Goal: Task Accomplishment & Management: Use online tool/utility

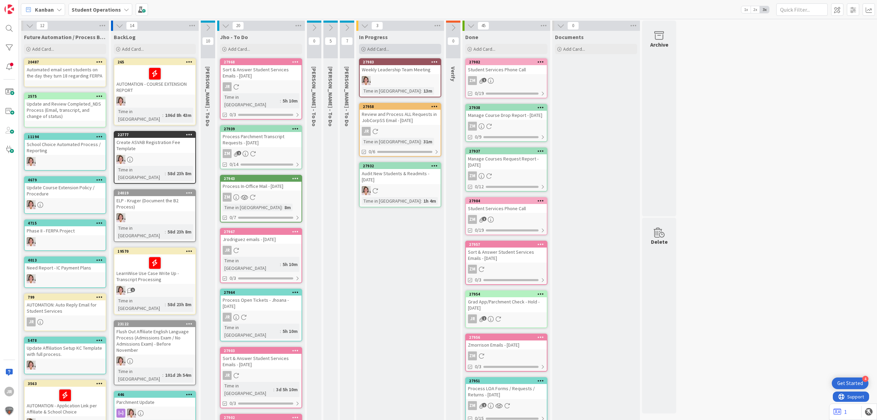
click at [386, 47] on span "Add Card..." at bounding box center [378, 49] width 22 height 6
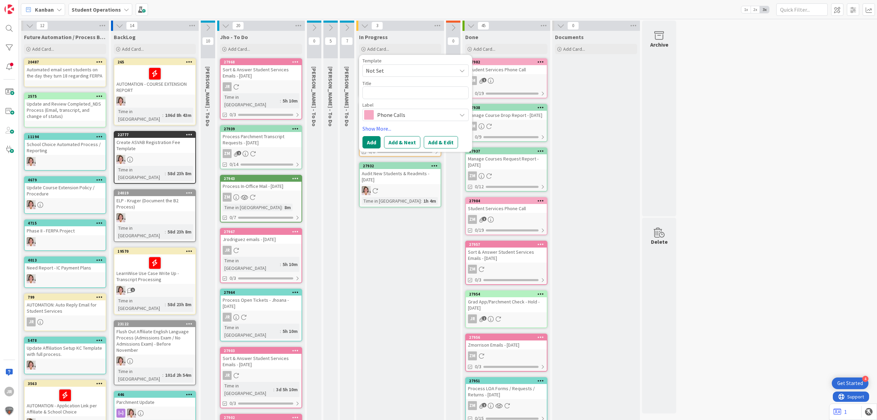
click at [396, 70] on span "Not Set" at bounding box center [409, 70] width 86 height 9
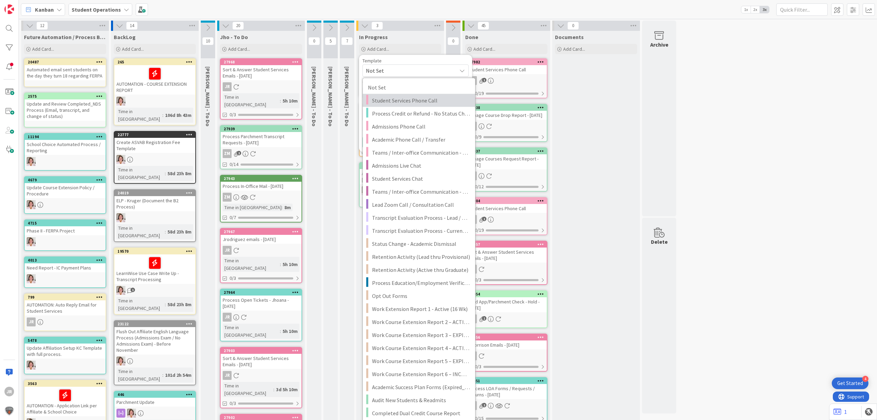
click at [408, 100] on span "Student Services Phone Call" at bounding box center [421, 100] width 98 height 9
type textarea "x"
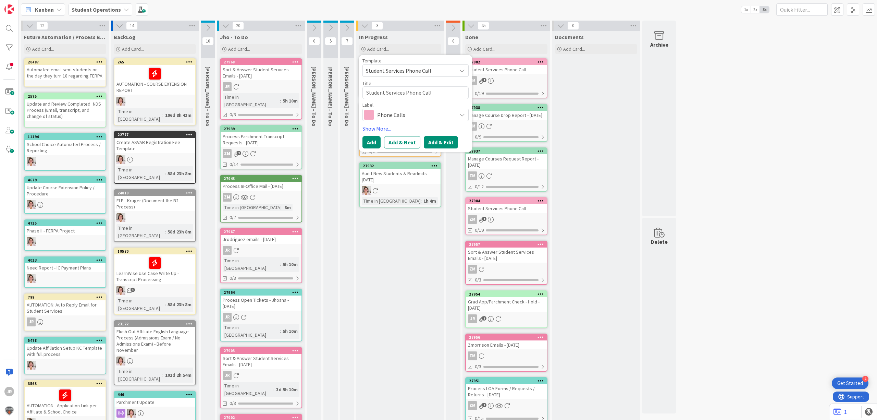
click at [436, 143] on button "Add & Edit" at bounding box center [441, 142] width 34 height 12
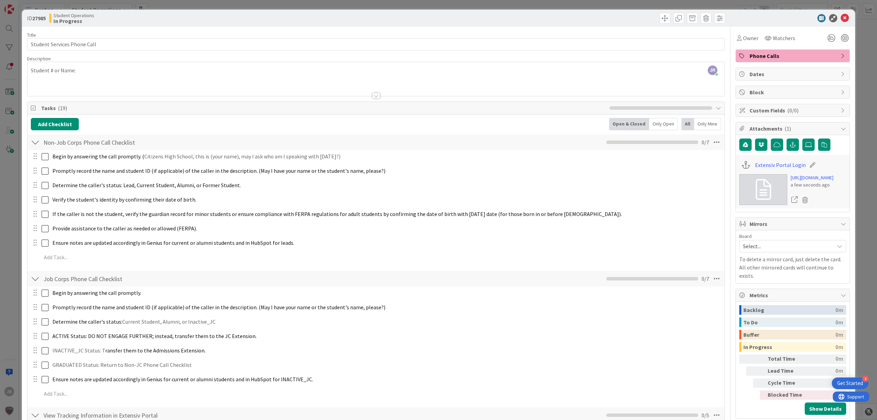
click at [100, 73] on div "JR [PERSON_NAME] just joined Student # or Name:" at bounding box center [375, 79] width 697 height 34
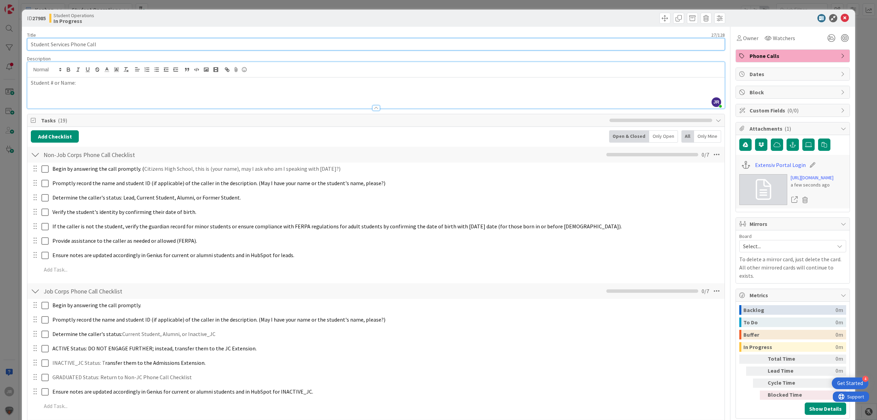
click at [111, 46] on input "Student Services Phone Call" at bounding box center [376, 44] width 698 height 12
type input "Student Services Phone Call - [PERSON_NAME] March"
click at [735, 44] on div "Owner" at bounding box center [747, 38] width 24 height 12
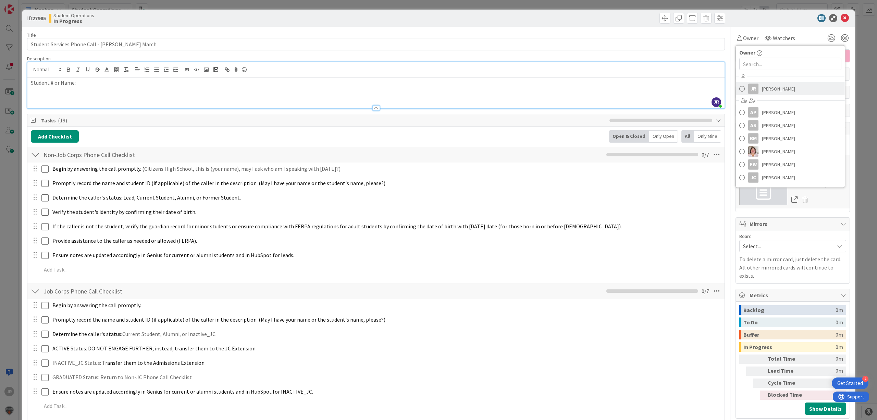
click at [762, 88] on span "[PERSON_NAME]" at bounding box center [778, 89] width 33 height 10
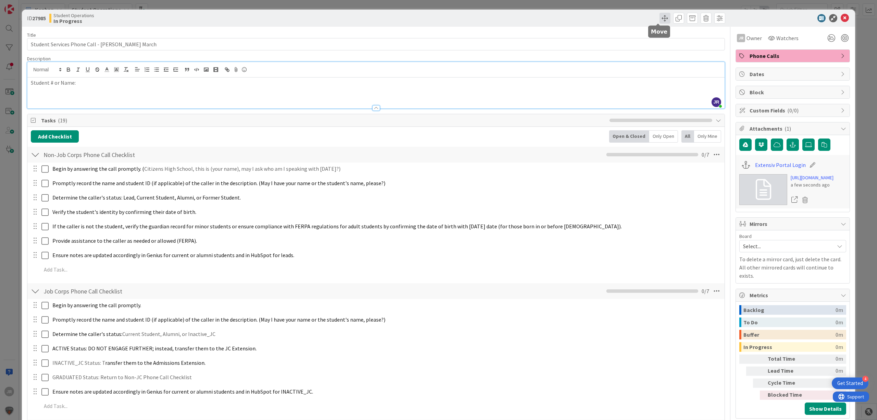
click at [659, 17] on span at bounding box center [664, 18] width 11 height 11
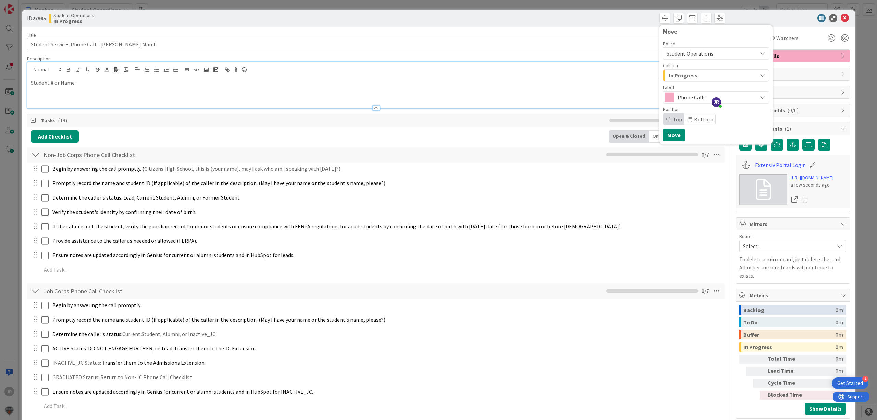
click at [673, 76] on span "In Progress" at bounding box center [683, 75] width 29 height 9
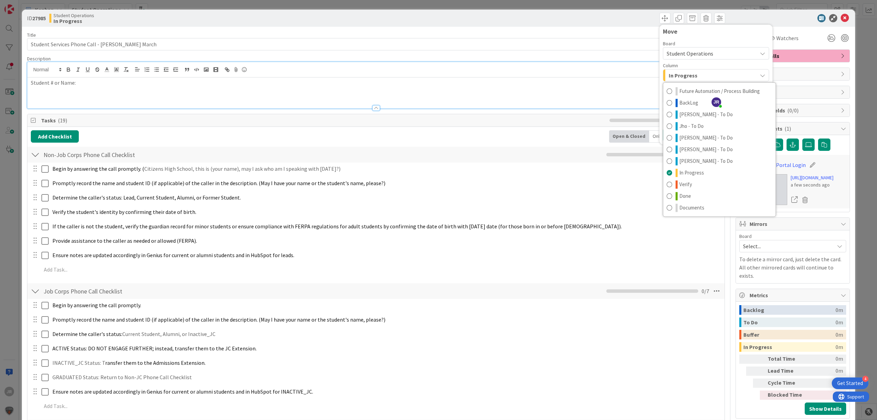
click at [559, 34] on div "Title 42 / 128" at bounding box center [376, 35] width 698 height 6
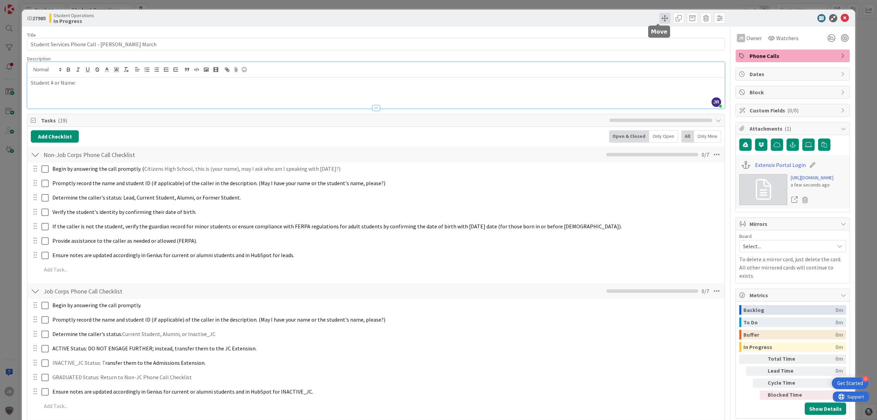
click at [659, 16] on span at bounding box center [664, 18] width 11 height 11
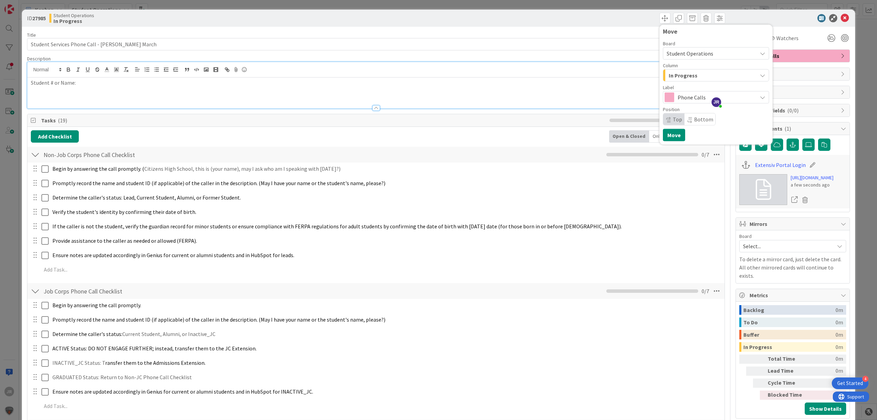
click at [672, 75] on span "In Progress" at bounding box center [683, 75] width 29 height 9
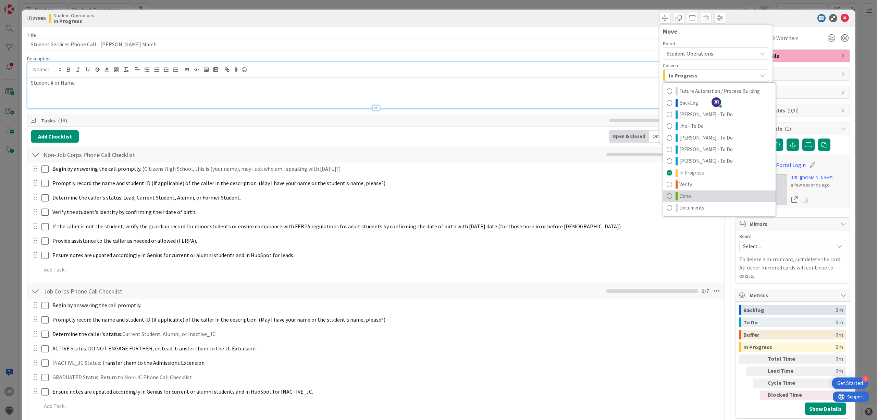
click at [679, 195] on span "Done" at bounding box center [685, 196] width 12 height 8
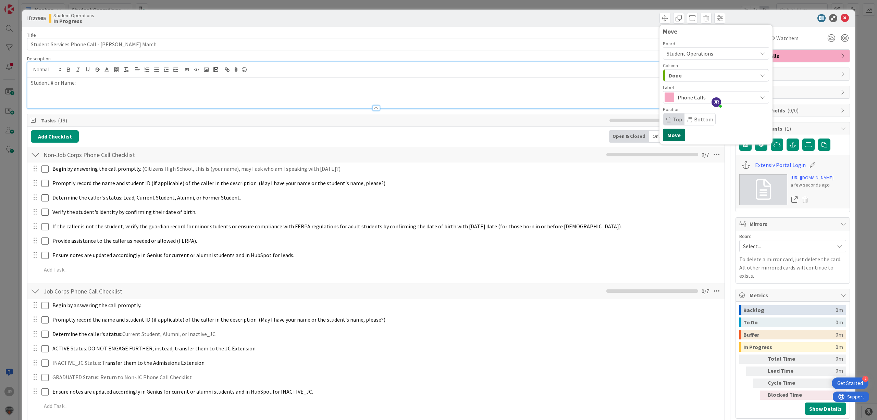
click at [665, 136] on button "Move" at bounding box center [674, 135] width 22 height 12
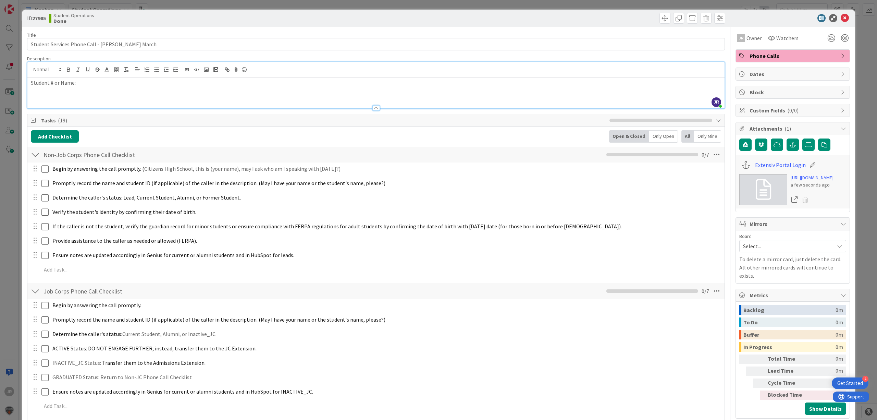
click at [232, 4] on div "ID 27985 Student Operations Done Move Move Title 42 / 128 Student Services Phon…" at bounding box center [438, 210] width 877 height 420
